Goal: Transaction & Acquisition: Purchase product/service

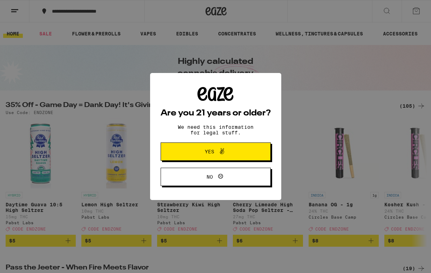
click at [255, 120] on div "Are you 21 years or older? We need this information for legal stuff. Yes No" at bounding box center [215, 136] width 110 height 99
click at [231, 150] on span "Yes" at bounding box center [215, 151] width 53 height 9
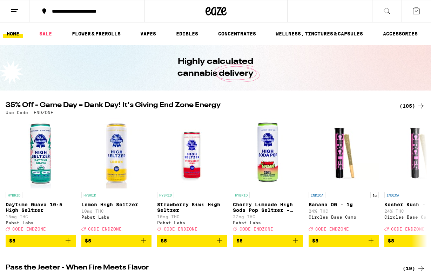
click at [421, 107] on icon at bounding box center [421, 106] width 8 height 8
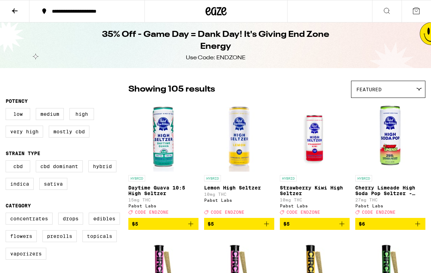
click at [421, 107] on img "Open page for Cherry Limeade High Soda Pop Seltzer - 25mg from Pabst Labs" at bounding box center [390, 136] width 70 height 70
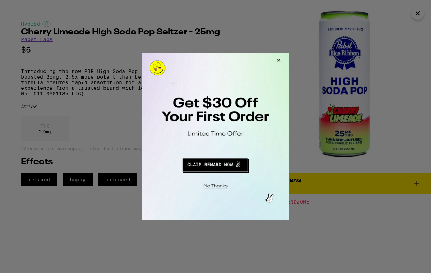
click at [280, 61] on button "Close Modal" at bounding box center [277, 61] width 19 height 17
